Goal: Task Accomplishment & Management: Manage account settings

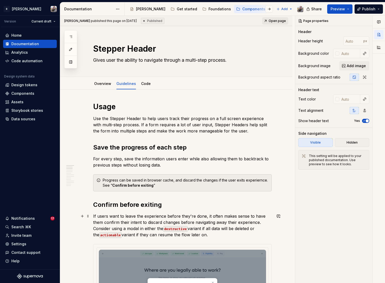
type textarea "*"
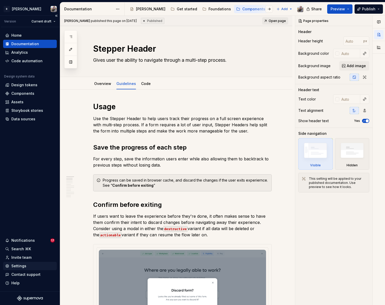
click at [26, 221] on div "Settings" at bounding box center [30, 266] width 54 height 8
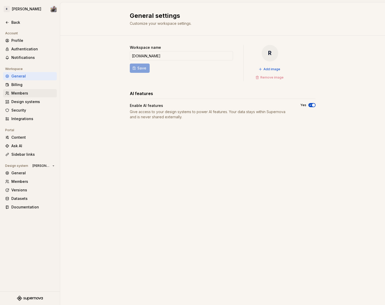
click at [29, 91] on div "Members" at bounding box center [32, 93] width 43 height 5
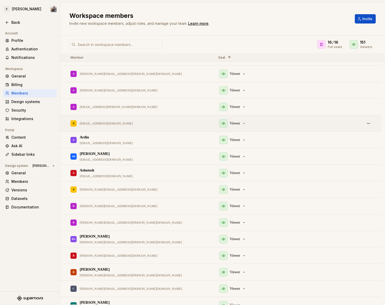
scroll to position [575, 0]
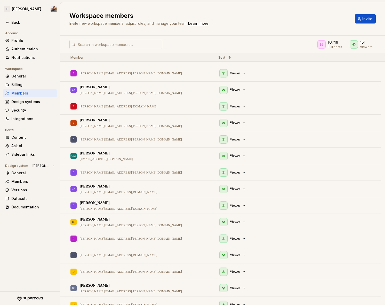
click at [109, 43] on input "text" at bounding box center [119, 44] width 87 height 9
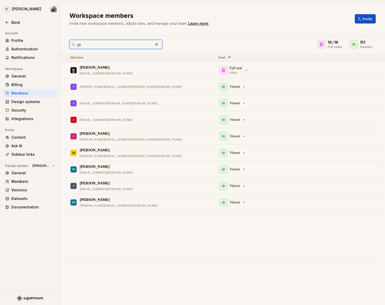
scroll to position [0, 0]
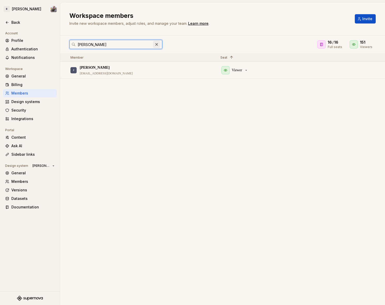
type input "[PERSON_NAME]"
click at [155, 44] on button "button" at bounding box center [156, 44] width 7 height 7
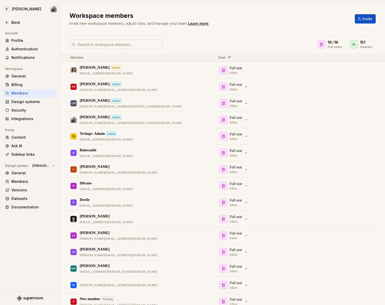
click at [132, 46] on input "text" at bounding box center [119, 44] width 87 height 9
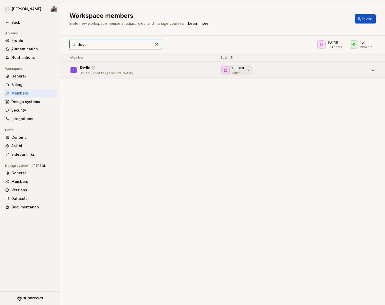
type input "dov"
click at [250, 67] on div "Full seat Editor" at bounding box center [235, 70] width 29 height 9
click at [25, 112] on div "Security" at bounding box center [32, 110] width 43 height 5
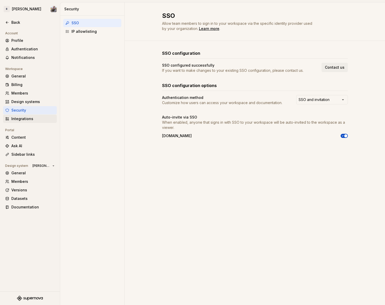
click at [23, 122] on div "Integrations" at bounding box center [30, 119] width 54 height 8
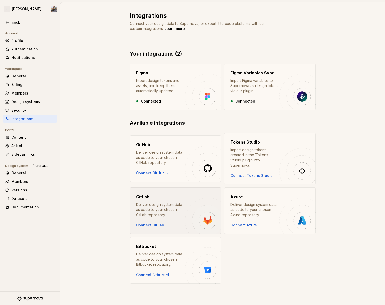
click at [158, 205] on div "Deliver design system data as code to your chosen GitLab repository." at bounding box center [160, 209] width 49 height 15
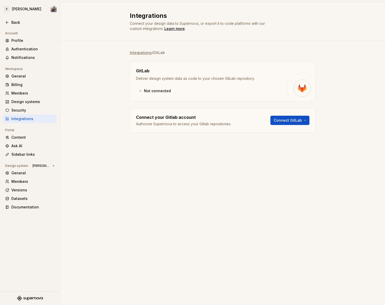
click at [151, 90] on div "Not connected" at bounding box center [207, 90] width 143 height 9
